Goal: Task Accomplishment & Management: Complete application form

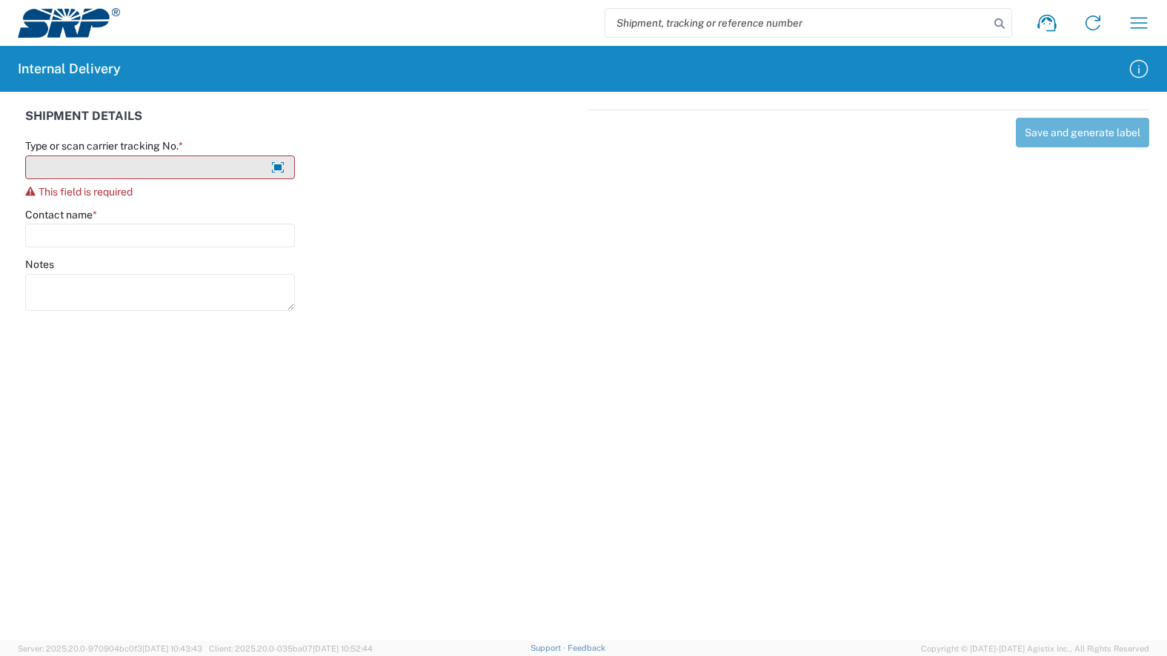
click at [166, 169] on input "Type or scan carrier tracking No. *" at bounding box center [160, 168] width 270 height 24
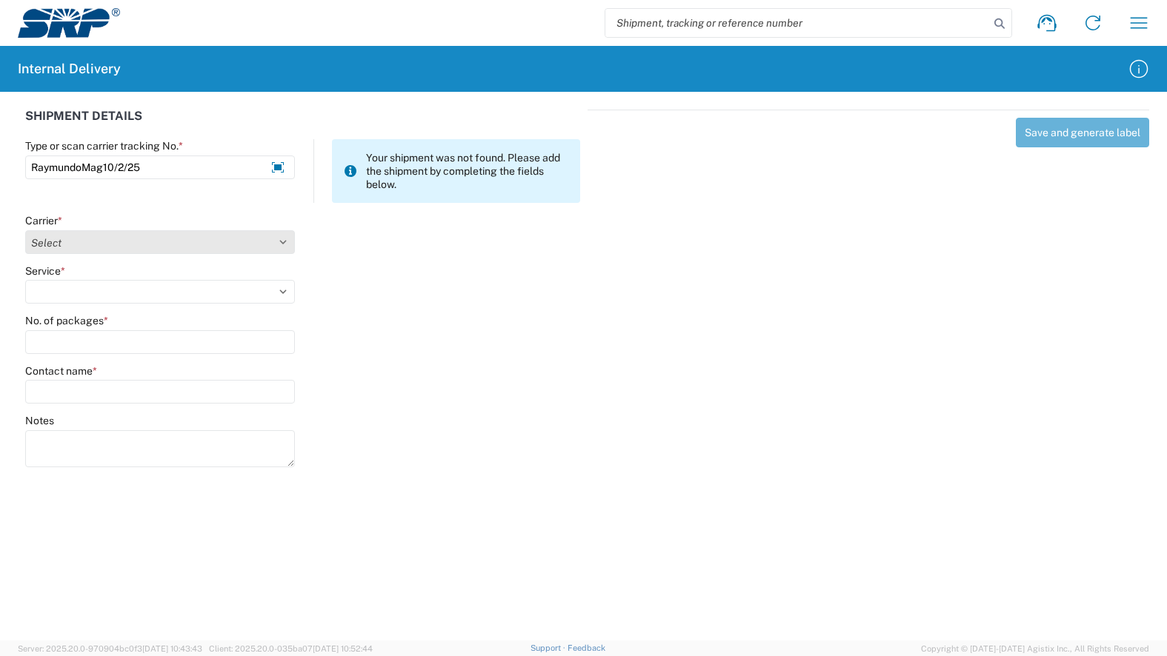
type input "RaymundoMag10/2/25"
drag, startPoint x: 123, startPoint y: 247, endPoint x: 116, endPoint y: 254, distance: 10.0
click at [123, 247] on select "Select AcctPay Amazon Logistics ATI Trucking BC Dimerco Logistics Empire Southw…" at bounding box center [160, 242] width 270 height 24
select select "22933"
click at [25, 230] on select "Select AcctPay Amazon Logistics ATI Trucking BC Dimerco Logistics Empire Southw…" at bounding box center [160, 242] width 270 height 24
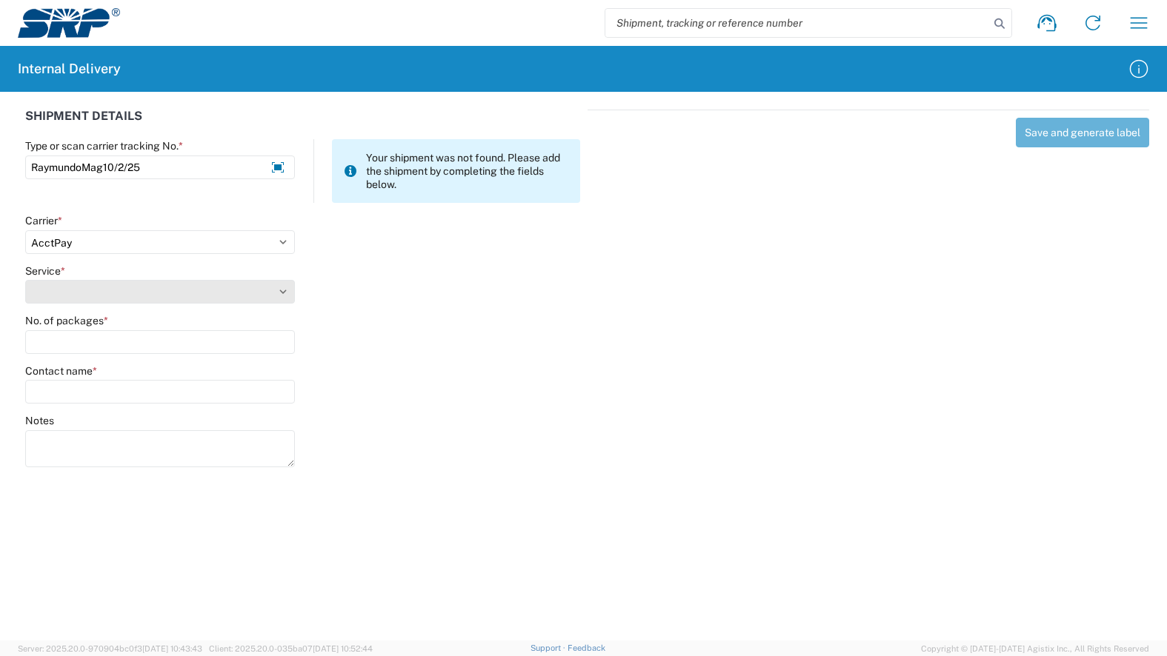
click at [90, 287] on select "Service *" at bounding box center [160, 292] width 270 height 24
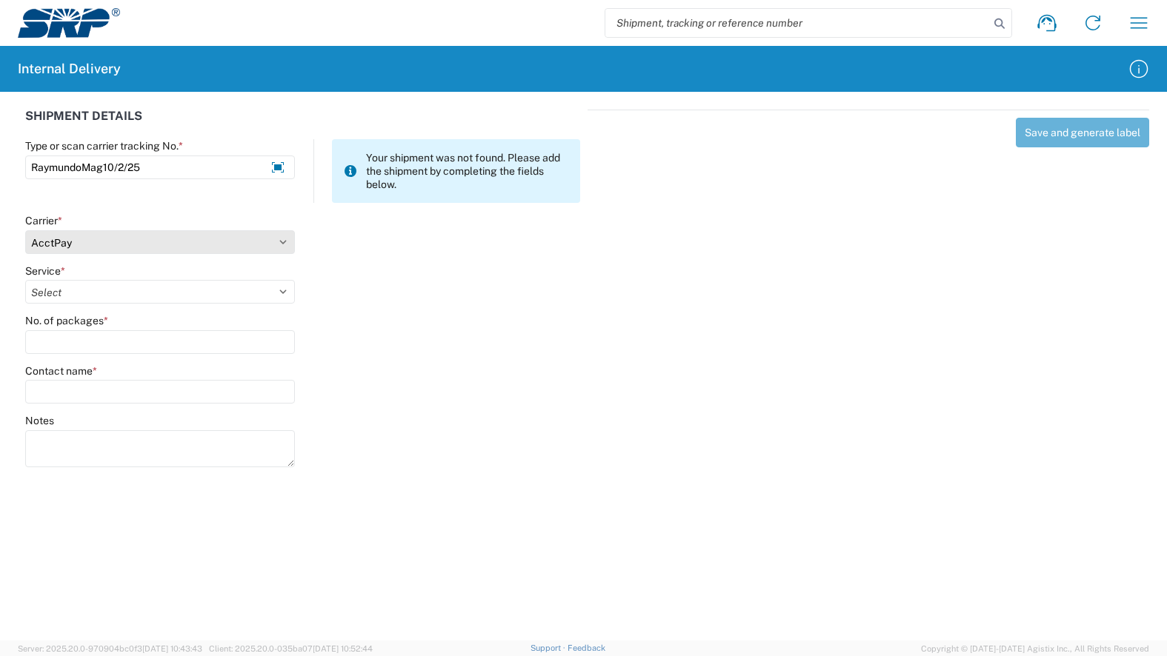
click at [173, 249] on select "Select AcctPay Amazon Logistics ATI Trucking BC Dimerco Logistics Empire Southw…" at bounding box center [160, 242] width 270 height 24
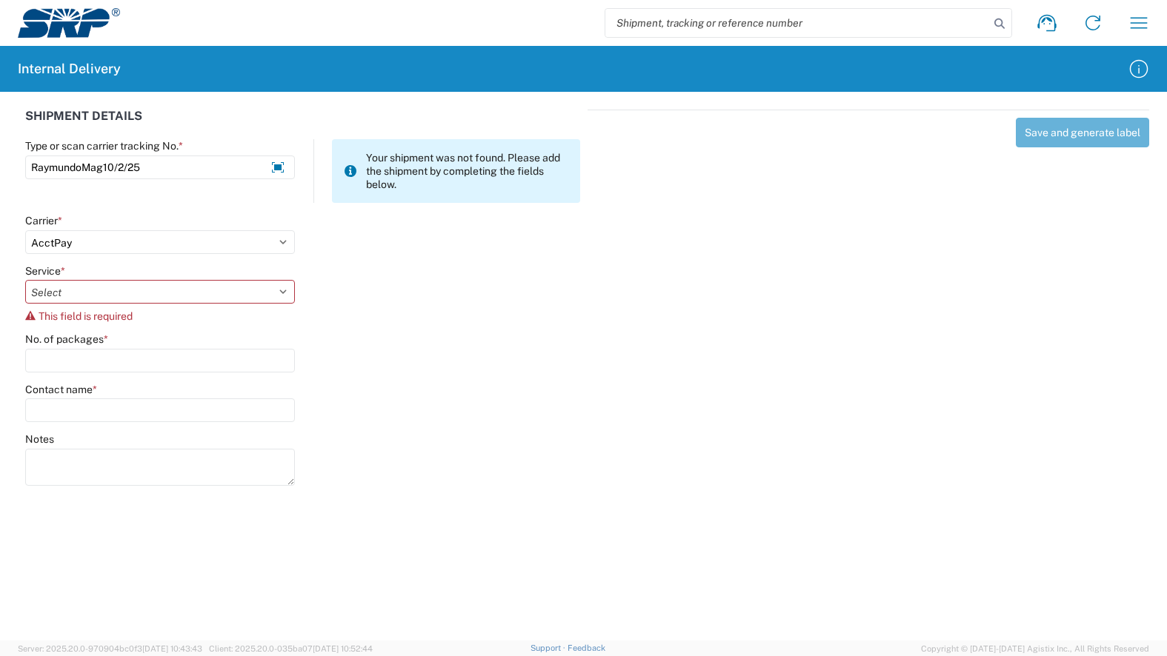
click at [457, 264] on div "SHIPMENT DETAILS Type or scan carrier tracking No. * RaymundoMag10/2/25 Your sh…" at bounding box center [303, 305] width 571 height 390
click at [123, 294] on select "Select Ground Inter-Office" at bounding box center [160, 292] width 270 height 24
select select "42403"
click at [25, 280] on select "Select Ground Inter-Office" at bounding box center [160, 292] width 270 height 24
click at [102, 347] on input "No. of packages *" at bounding box center [160, 342] width 270 height 24
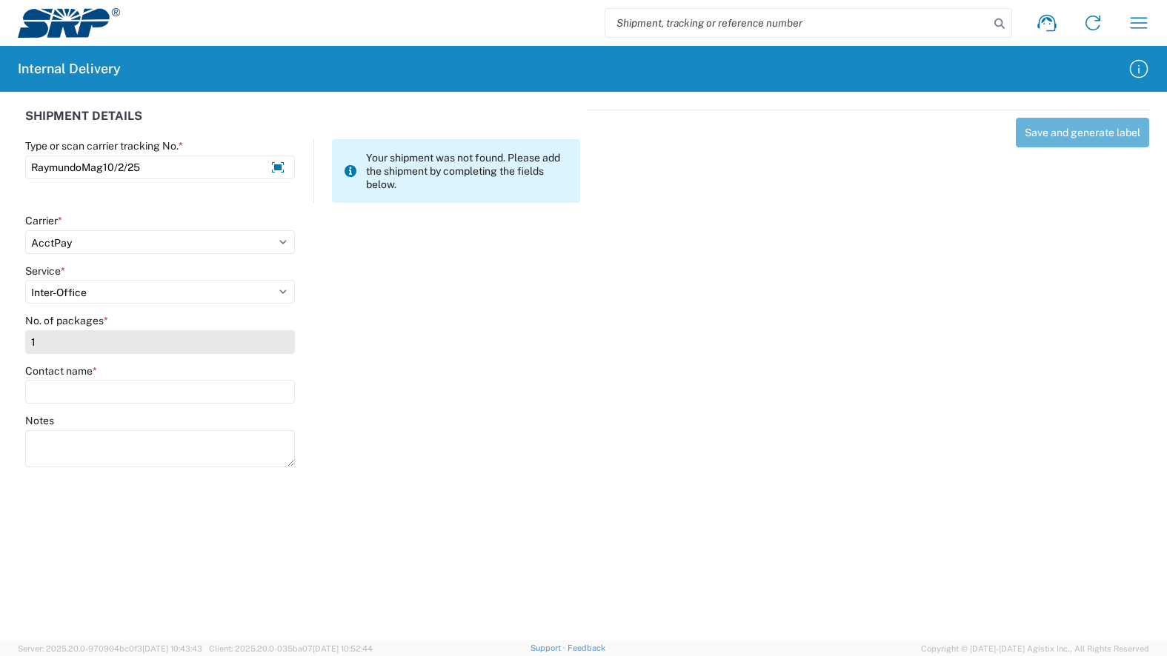
type input "1"
type input "ray"
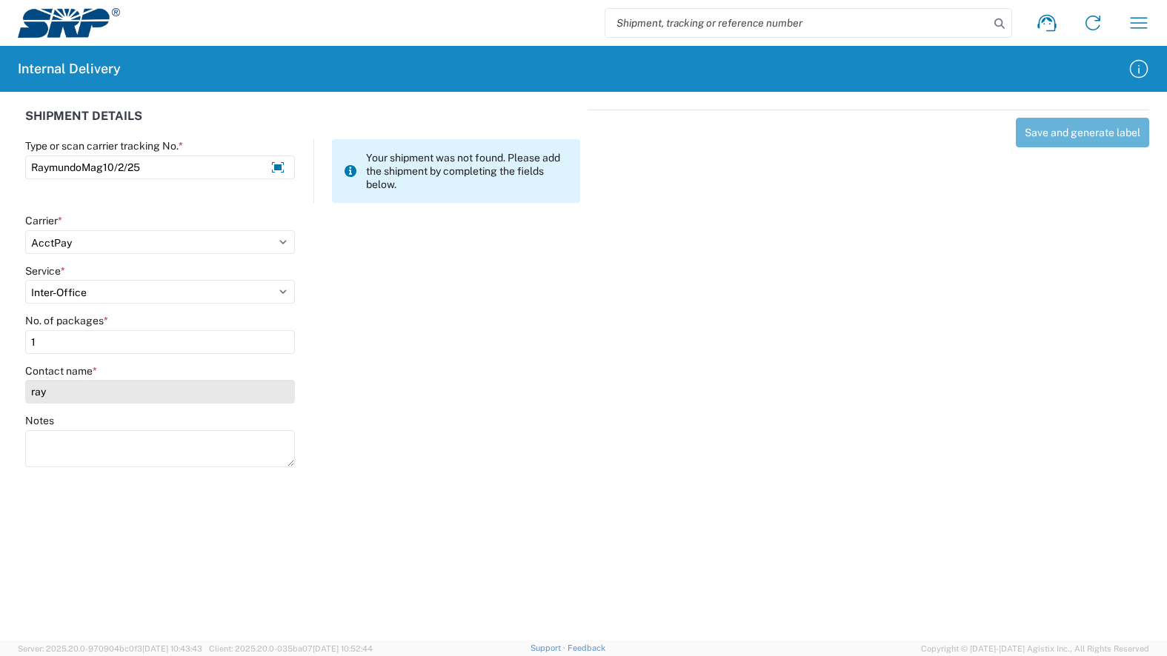
click at [87, 395] on input "ray" at bounding box center [160, 392] width 270 height 24
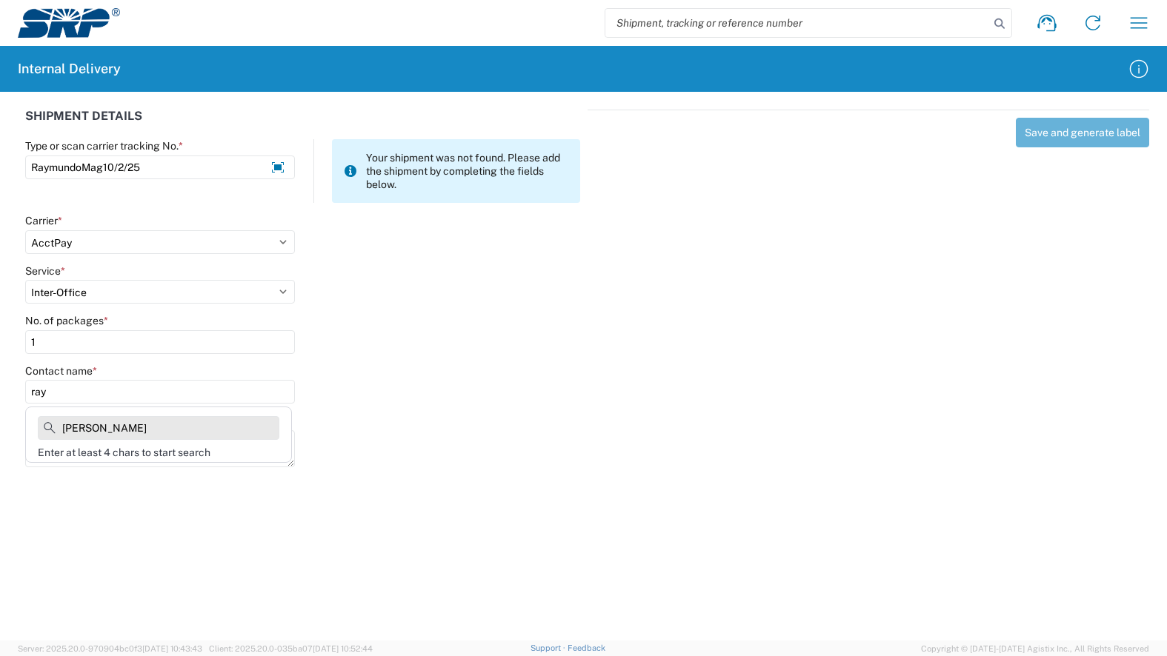
type input "[PERSON_NAME]"
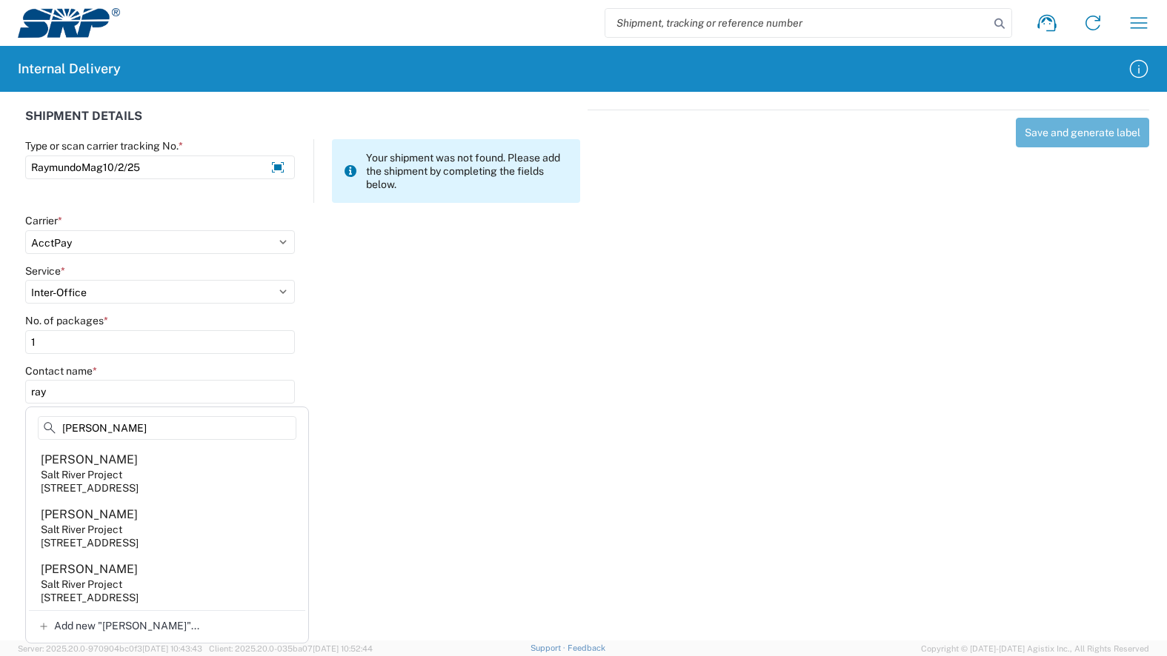
click at [170, 536] on agx-address-suggestion-item "[PERSON_NAME] Salt River Project [STREET_ADDRESS]" at bounding box center [167, 528] width 276 height 55
type input "[PERSON_NAME]"
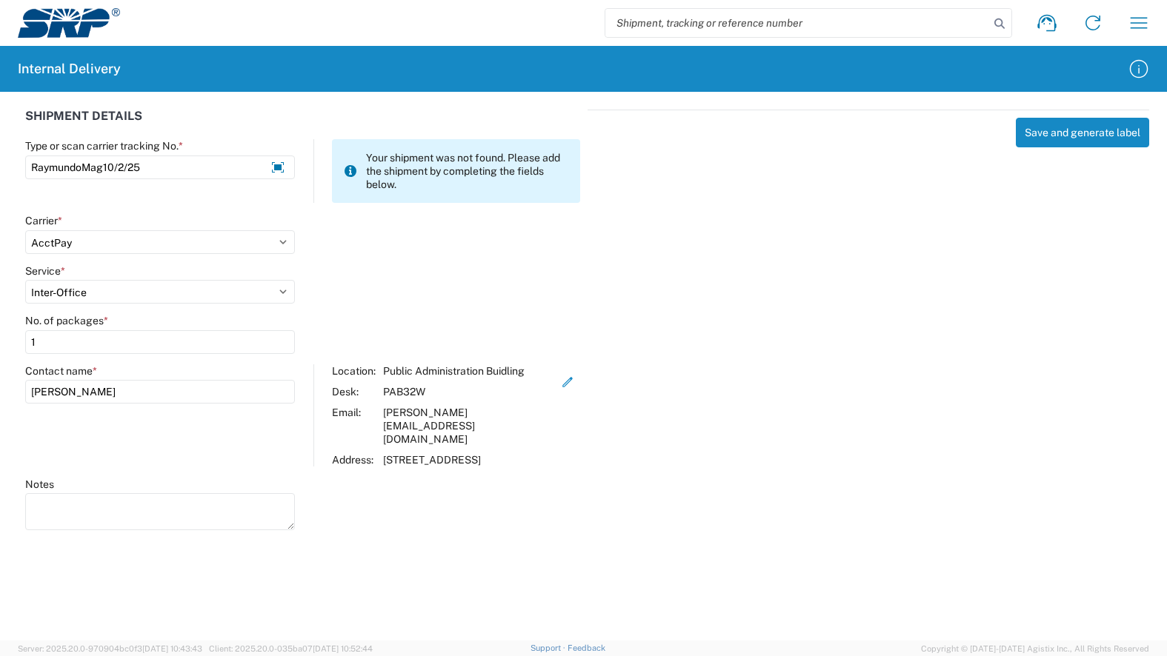
click at [351, 559] on agx-forms-host "Shipment request Shipment tracking Internal delivery Transit update My profile …" at bounding box center [583, 328] width 1167 height 656
click at [1057, 136] on button "Save and generate label" at bounding box center [1082, 133] width 133 height 30
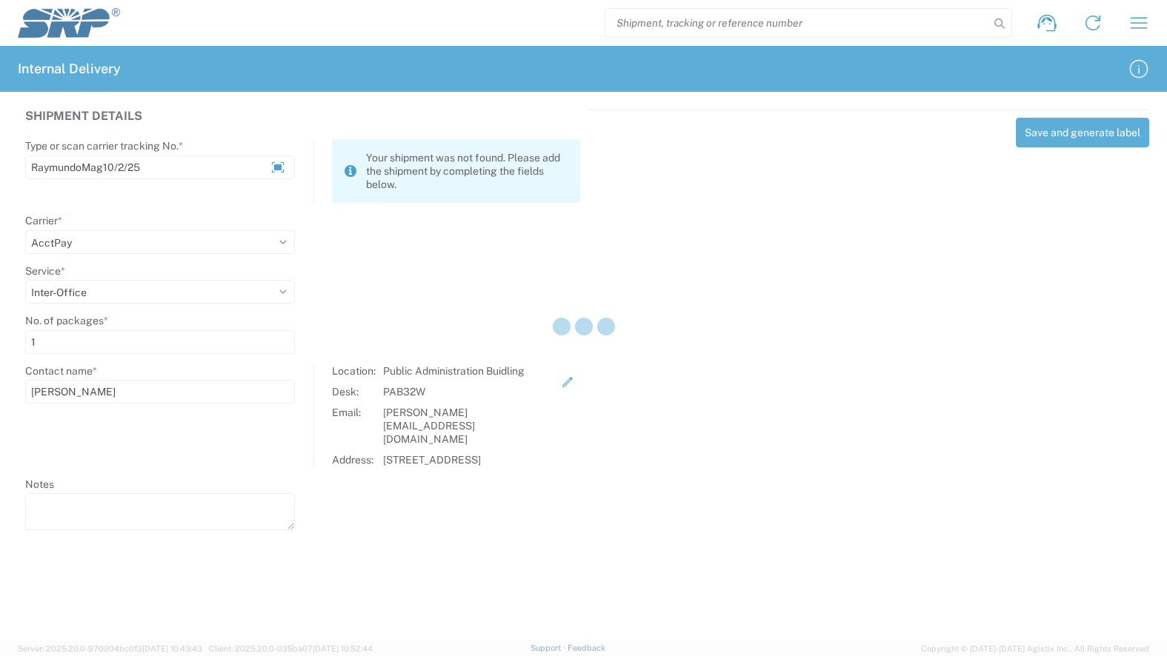
select select
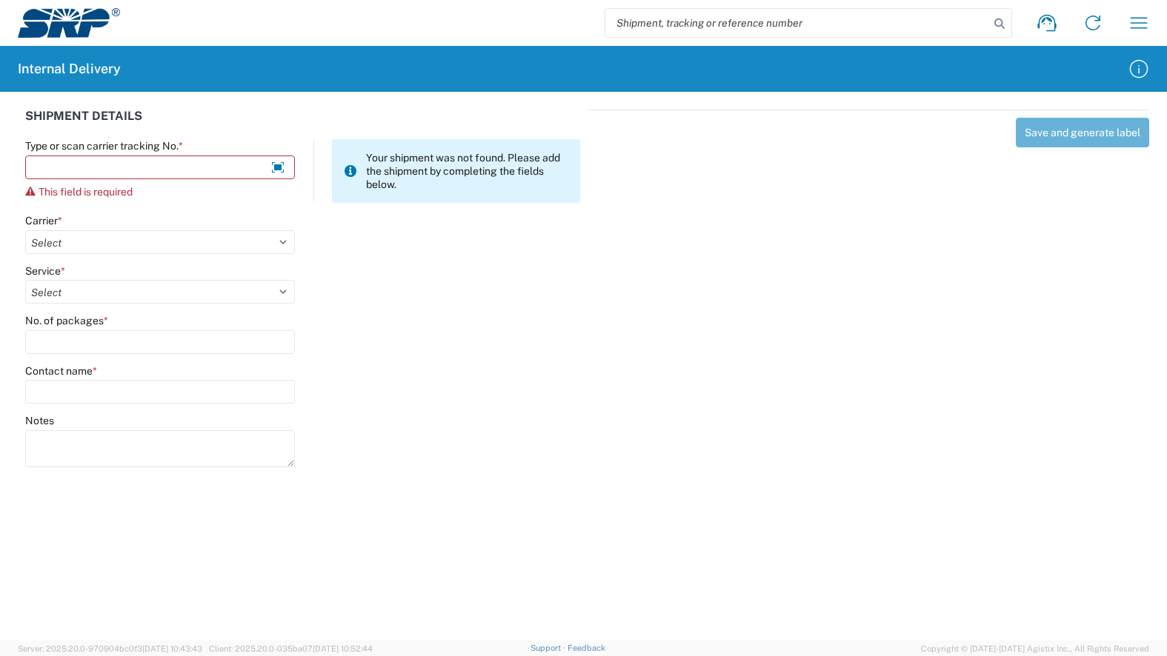
click at [739, 19] on input "search" at bounding box center [797, 23] width 384 height 28
paste input "RaymundoMag10/2/25"
type input "RaymundoMag10/2/25"
